Goal: Task Accomplishment & Management: Use online tool/utility

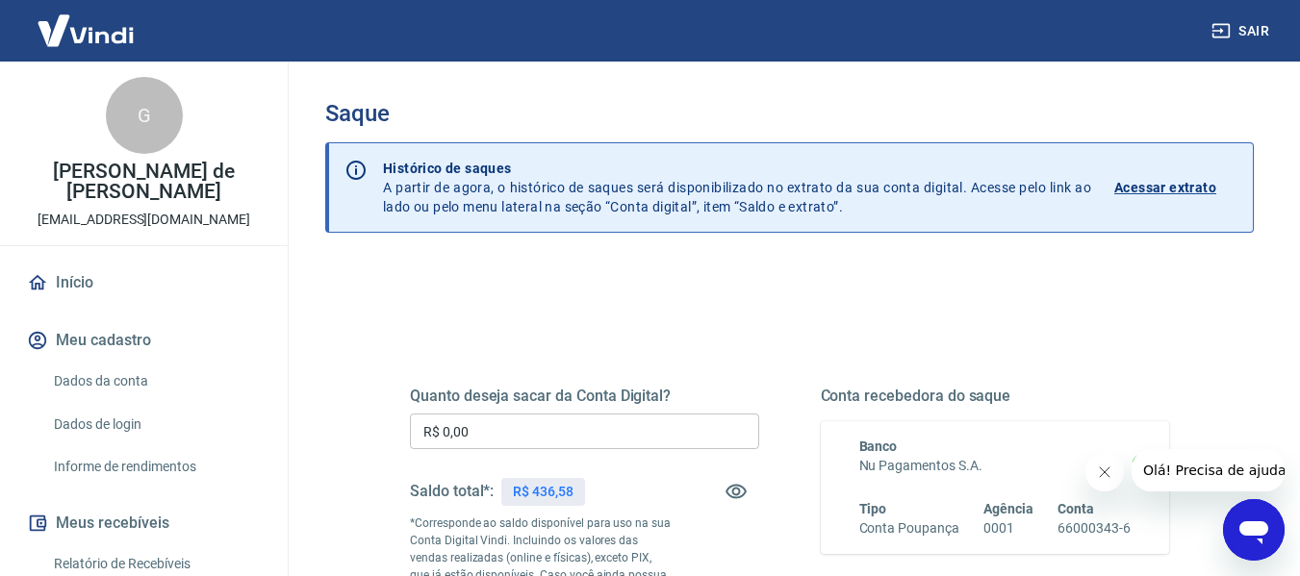
click at [585, 425] on input "R$ 0,00" at bounding box center [584, 432] width 349 height 36
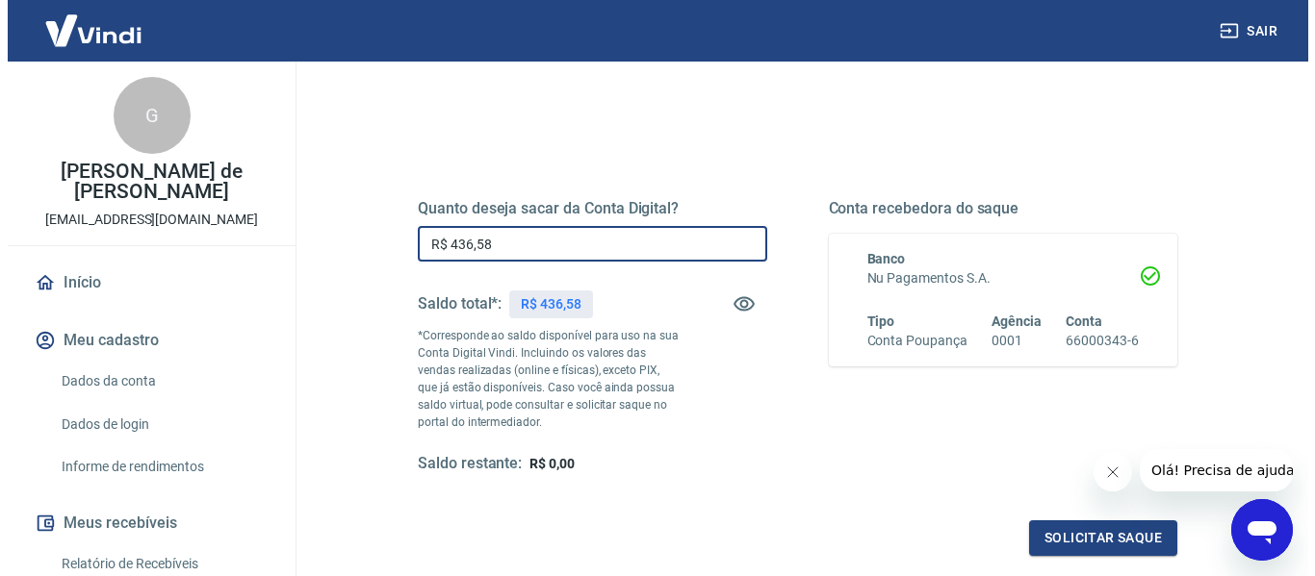
scroll to position [192, 0]
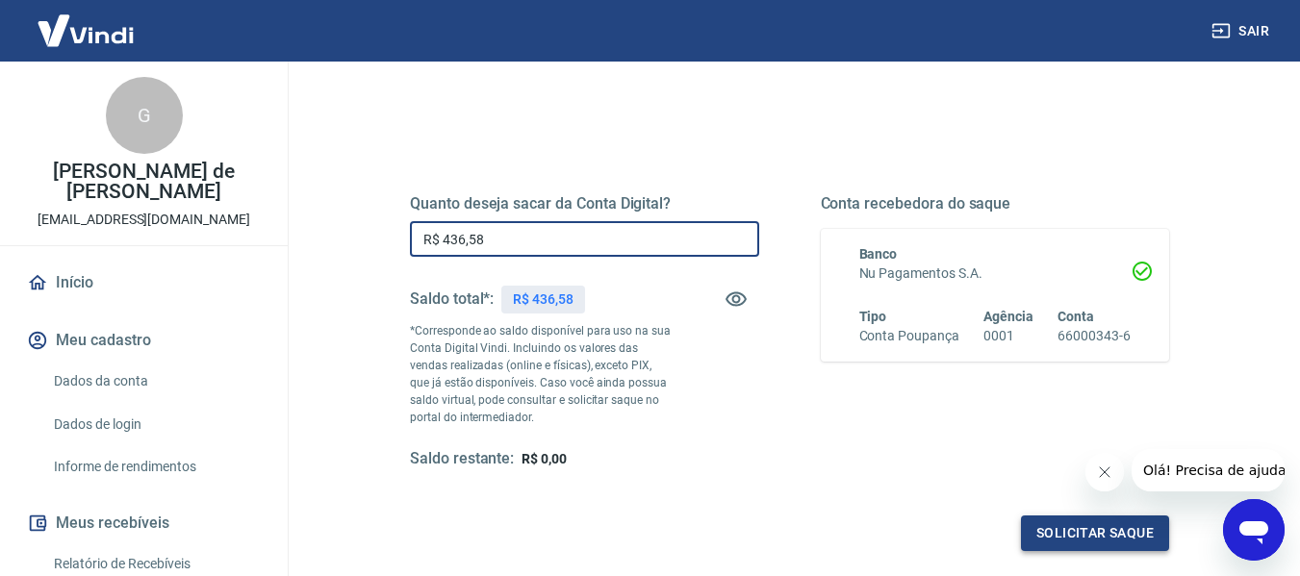
type input "R$ 436,58"
click at [1060, 526] on button "Solicitar saque" at bounding box center [1095, 534] width 148 height 36
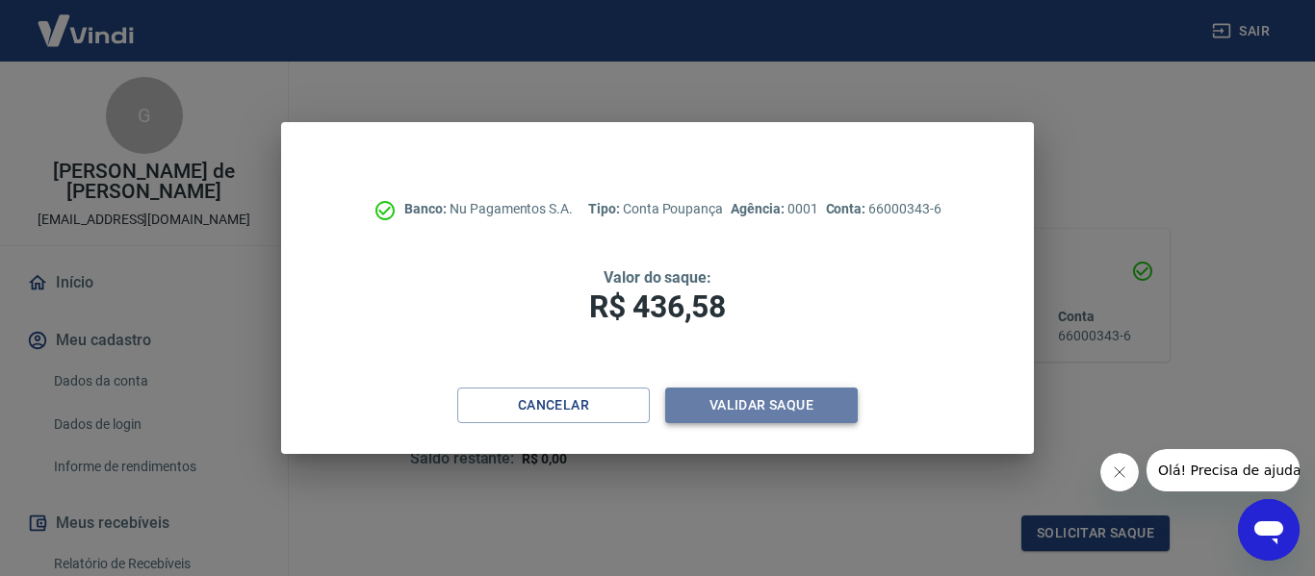
click at [796, 410] on button "Validar saque" at bounding box center [761, 406] width 192 height 36
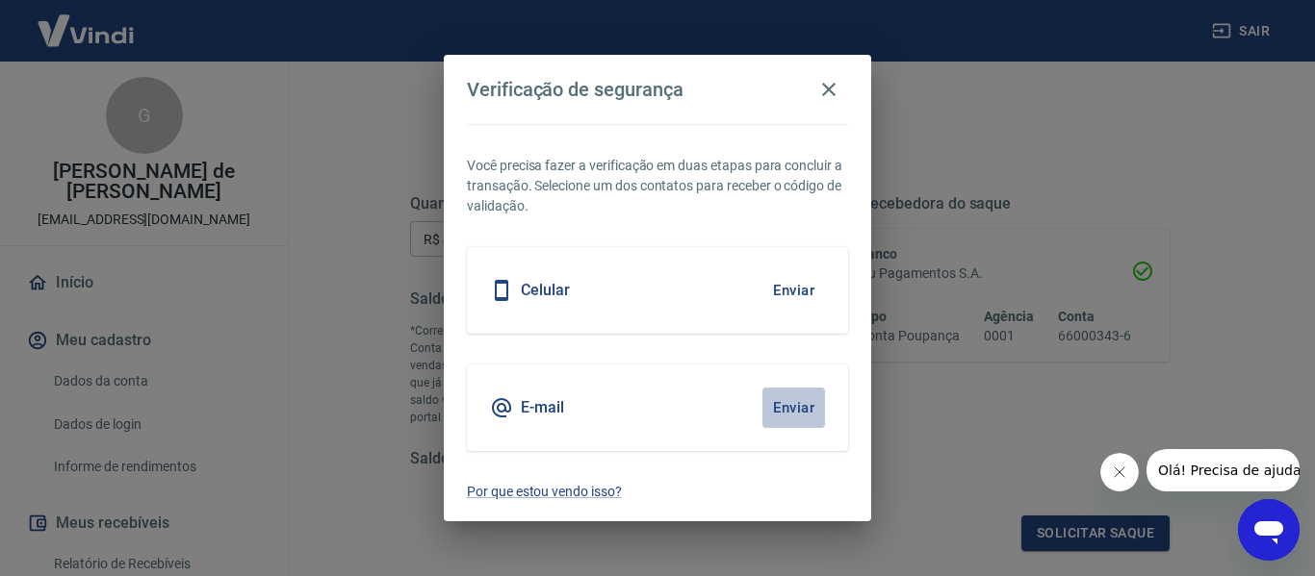
click at [808, 402] on button "Enviar" at bounding box center [793, 408] width 63 height 40
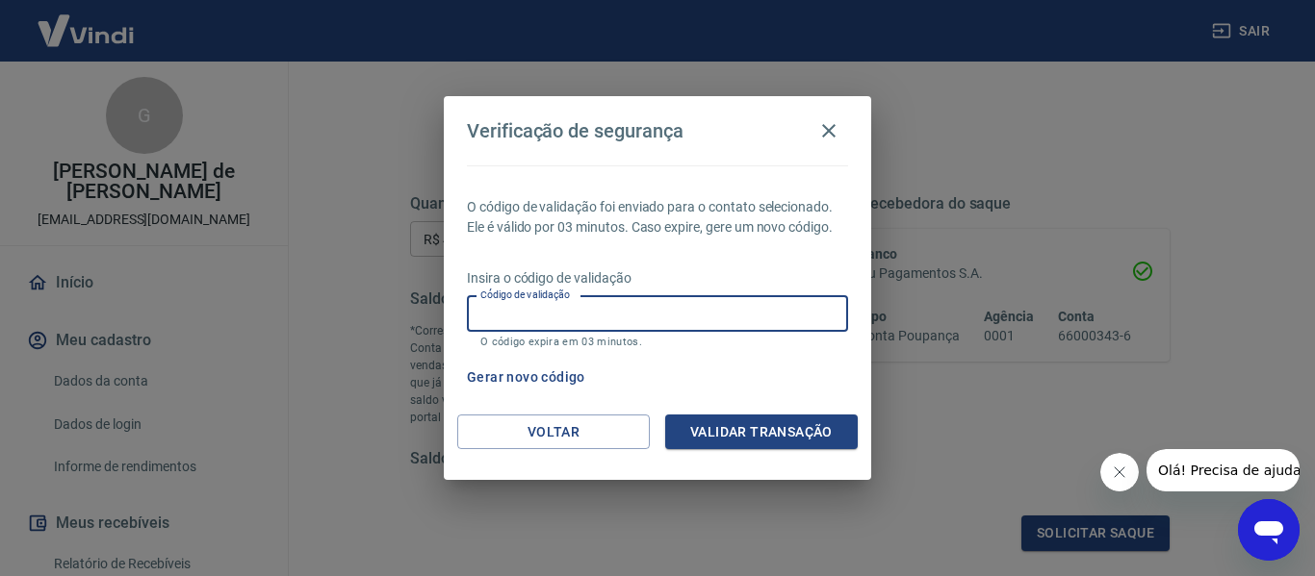
click at [770, 314] on input "Código de validação" at bounding box center [657, 314] width 381 height 36
type input "907301"
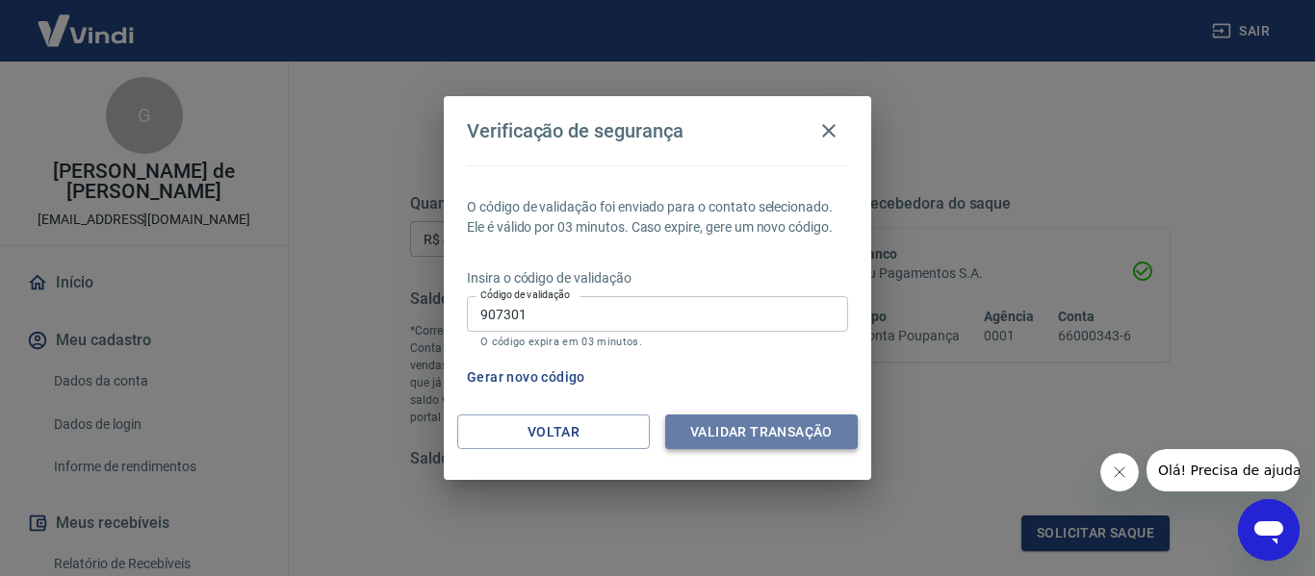
click at [774, 423] on button "Validar transação" at bounding box center [761, 433] width 192 height 36
